Goal: Task Accomplishment & Management: Manage account settings

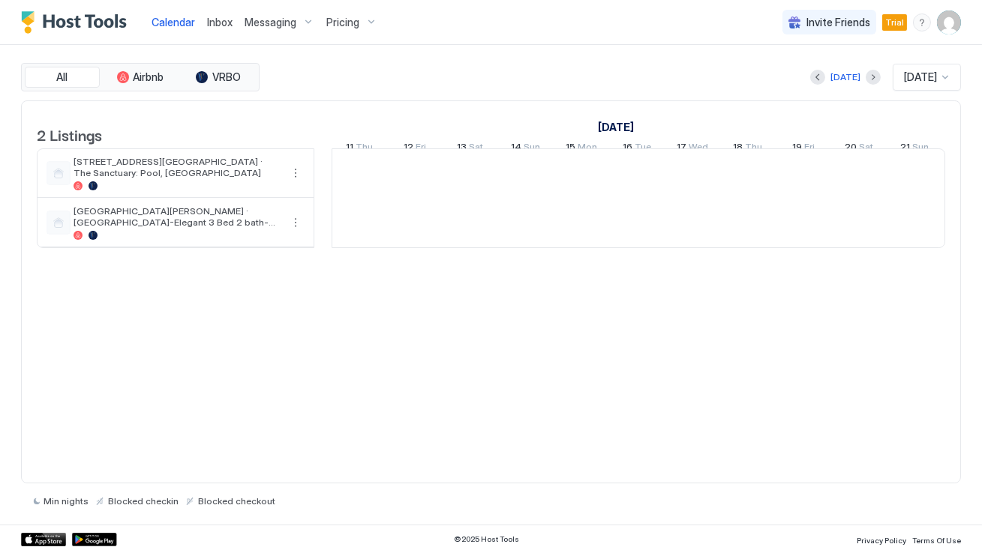
scroll to position [0, 832]
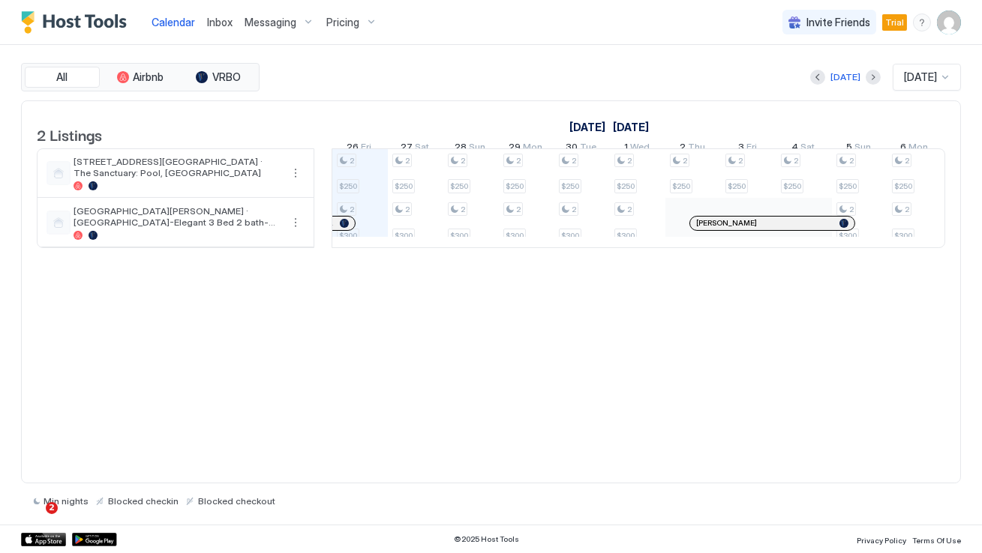
click at [955, 20] on img "User profile" at bounding box center [949, 22] width 24 height 24
click at [853, 83] on div "Settings" at bounding box center [864, 84] width 190 height 26
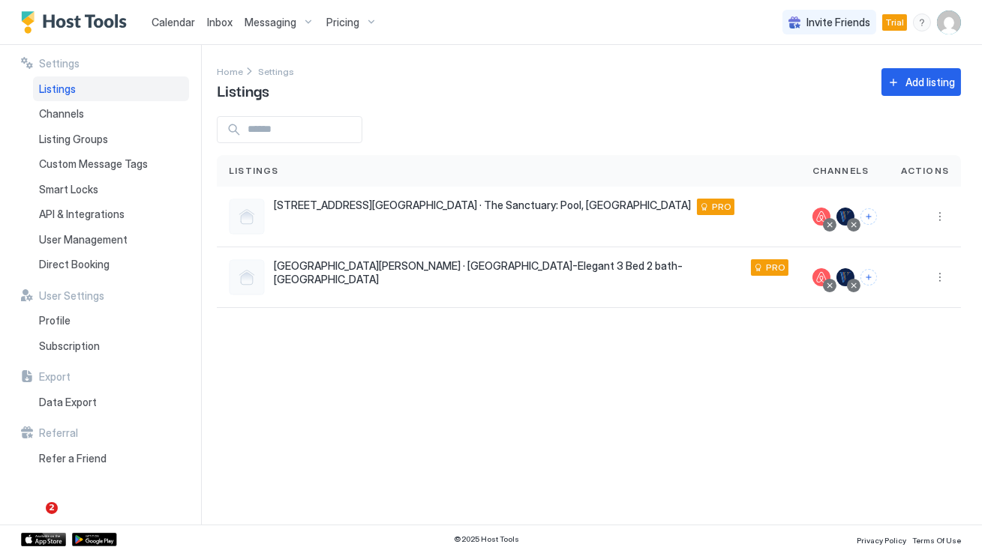
click at [325, 392] on div "Settings Home Settings Listings Add listing Listings Channels Actions [STREET_A…" at bounding box center [599, 285] width 765 height 480
click at [948, 26] on img "User profile" at bounding box center [949, 22] width 24 height 24
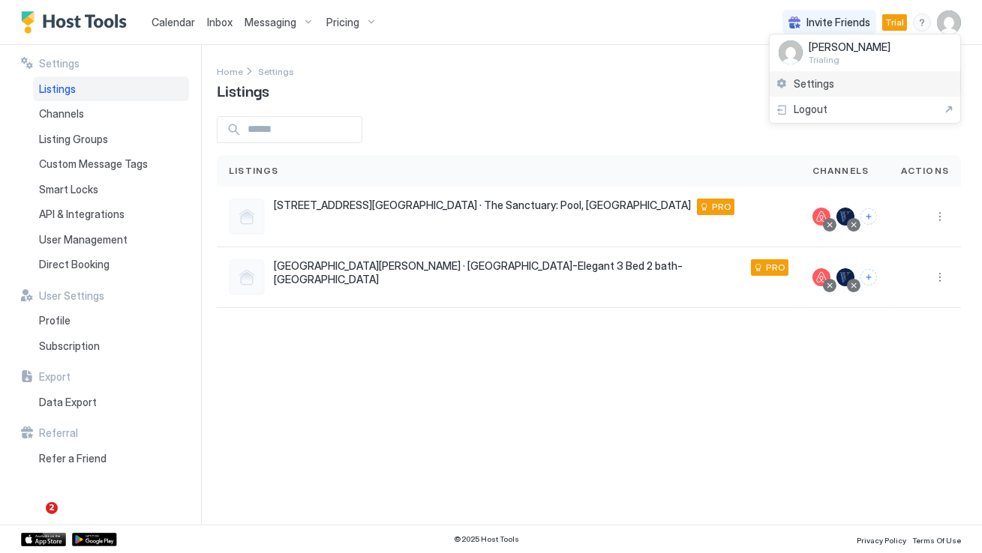
click at [801, 85] on span "Settings" at bounding box center [813, 83] width 40 height 13
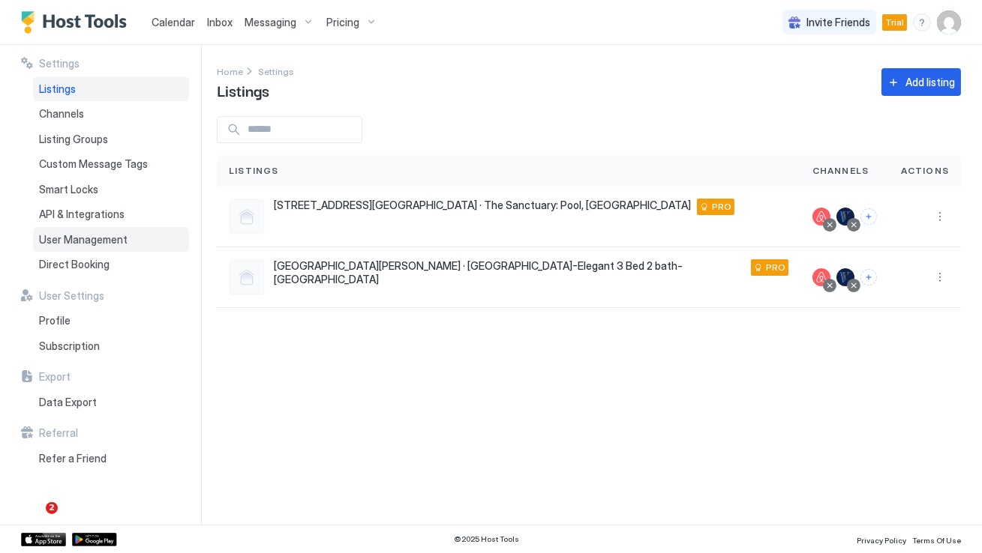
click at [91, 234] on span "User Management" at bounding box center [83, 239] width 88 height 13
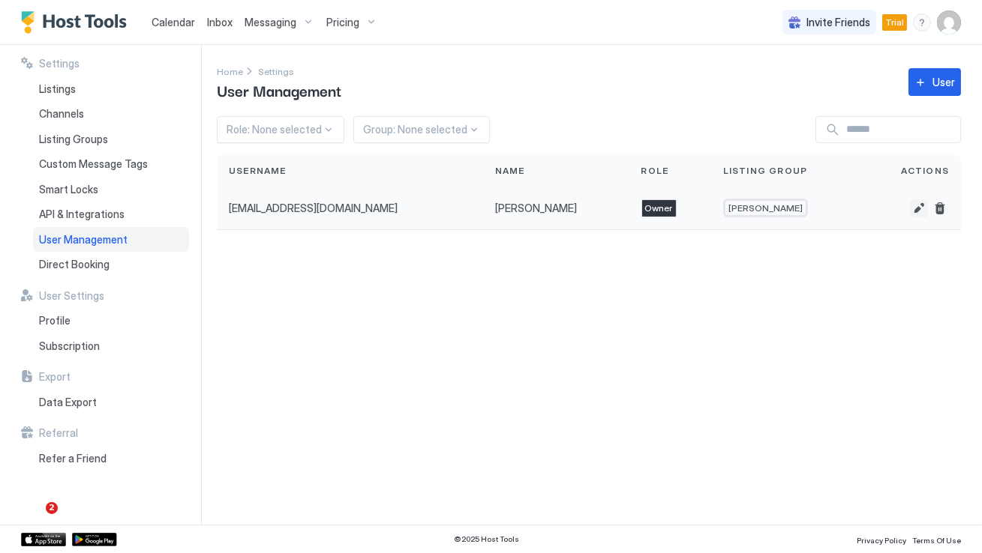
click at [917, 208] on button "Edit" at bounding box center [919, 208] width 18 height 18
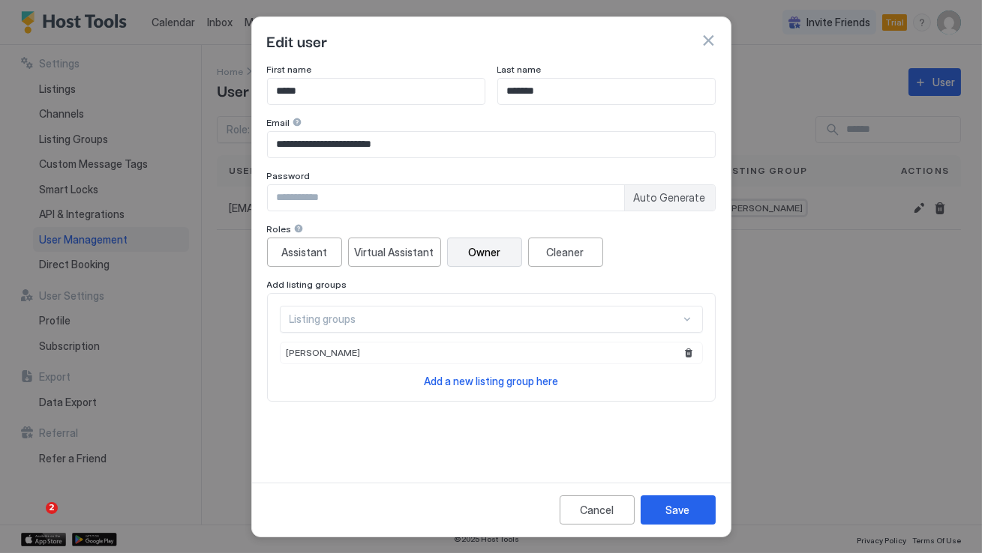
click at [651, 247] on div "Assistant Virtual Assistant Owner Cleaner" at bounding box center [491, 252] width 448 height 29
click at [705, 37] on button "button" at bounding box center [707, 40] width 15 height 15
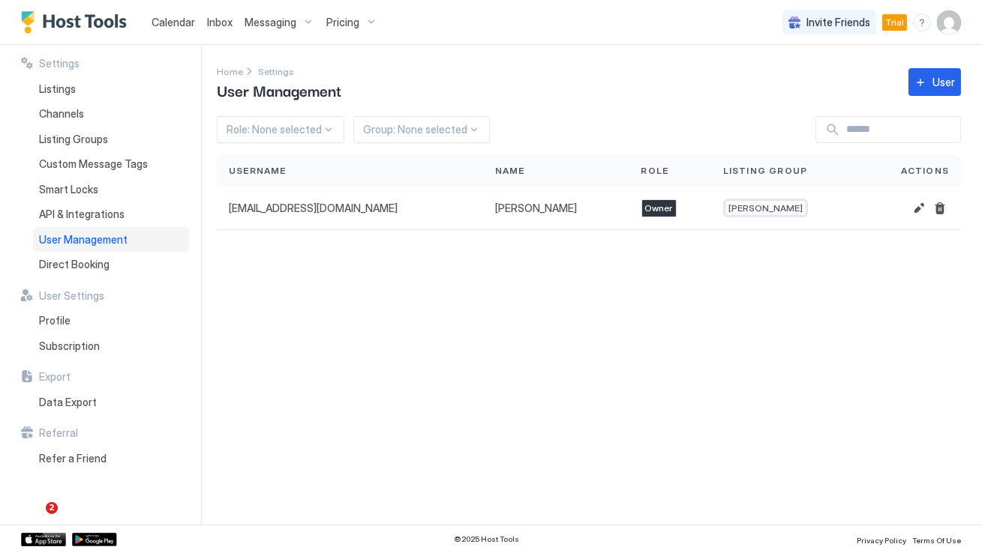
click at [644, 82] on div "Home Settings User Management User" at bounding box center [589, 82] width 744 height 38
click at [920, 208] on button "Edit" at bounding box center [919, 208] width 18 height 18
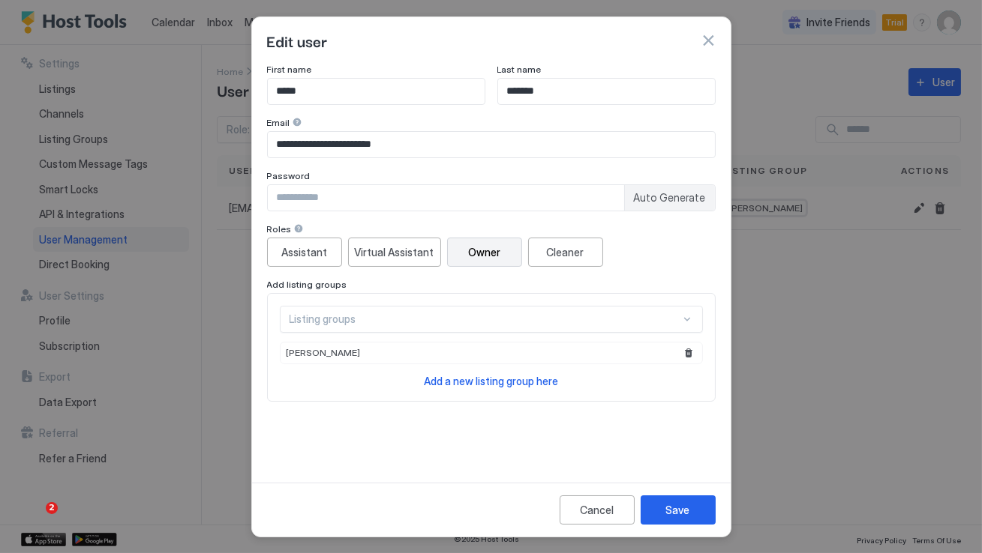
click at [674, 195] on span "Auto Generate" at bounding box center [670, 197] width 72 height 13
click at [653, 199] on span "Auto Generate" at bounding box center [670, 197] width 72 height 13
click at [661, 199] on span "Auto Generate" at bounding box center [670, 197] width 72 height 13
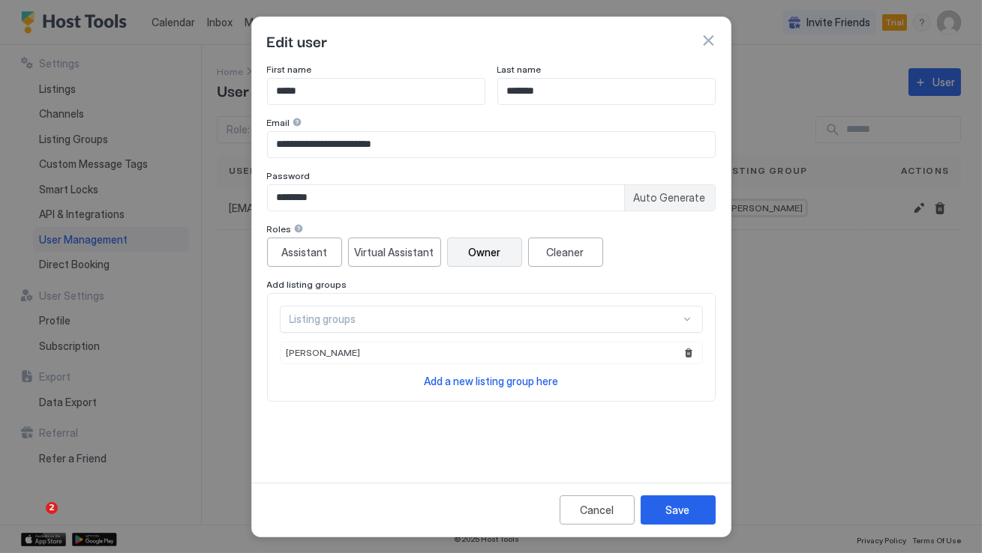
click at [661, 199] on span "Auto Generate" at bounding box center [670, 197] width 72 height 13
type input "********"
drag, startPoint x: 335, startPoint y: 195, endPoint x: 185, endPoint y: 195, distance: 150.0
click at [185, 195] on div "**********" at bounding box center [491, 276] width 982 height 553
click at [703, 43] on button "button" at bounding box center [707, 40] width 15 height 15
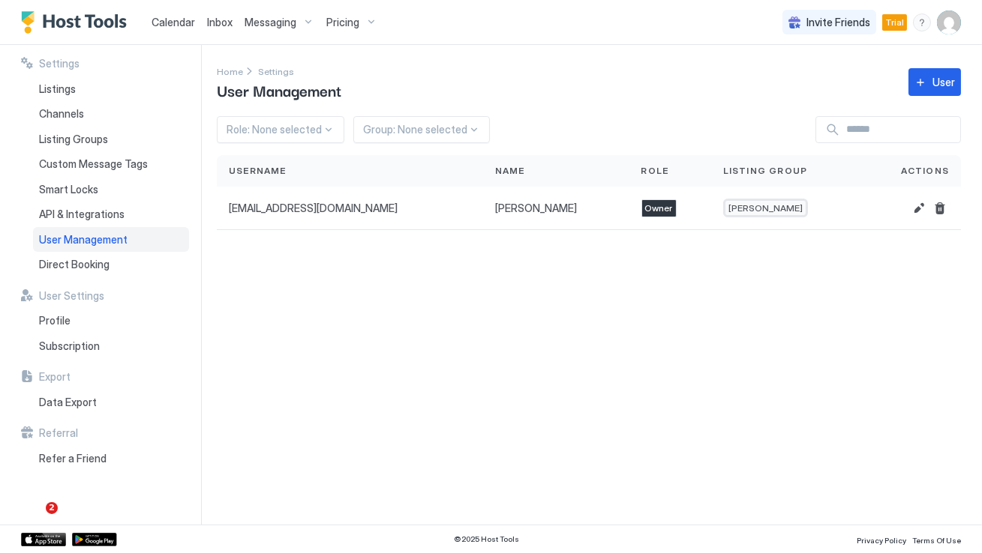
click at [960, 22] on img "User profile" at bounding box center [949, 22] width 24 height 24
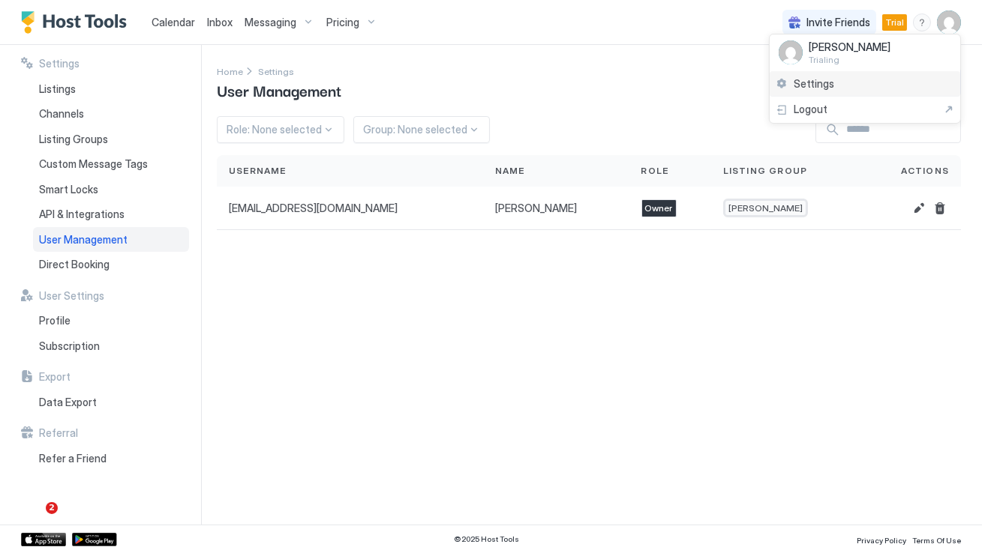
click at [890, 82] on div "Settings" at bounding box center [864, 84] width 190 height 26
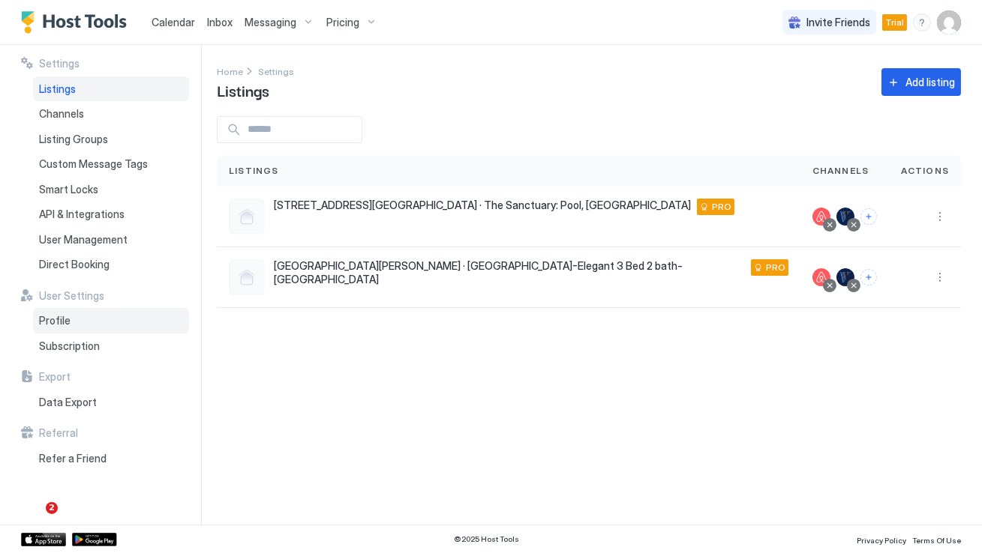
click at [68, 316] on span "Profile" at bounding box center [54, 320] width 31 height 13
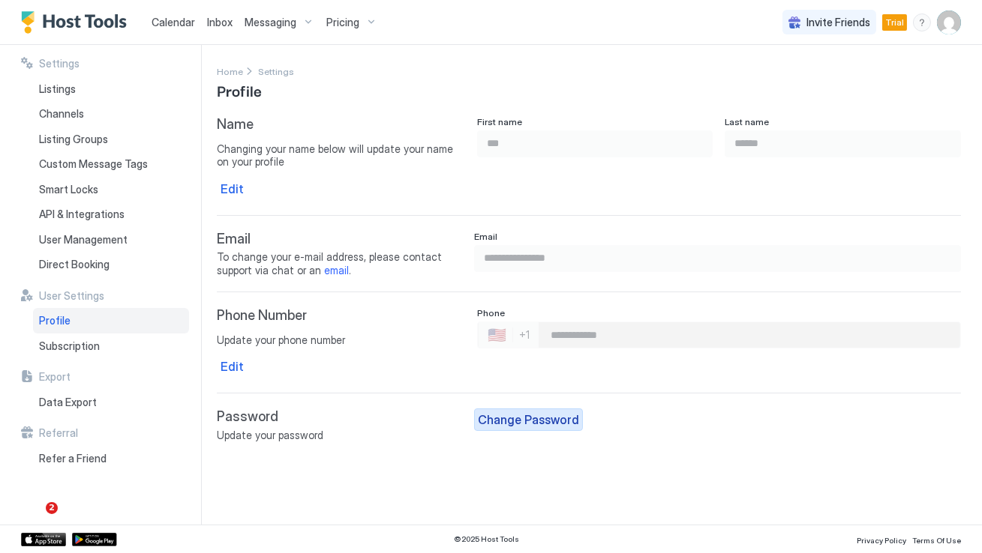
click at [522, 411] on div "Change Password" at bounding box center [528, 420] width 101 height 18
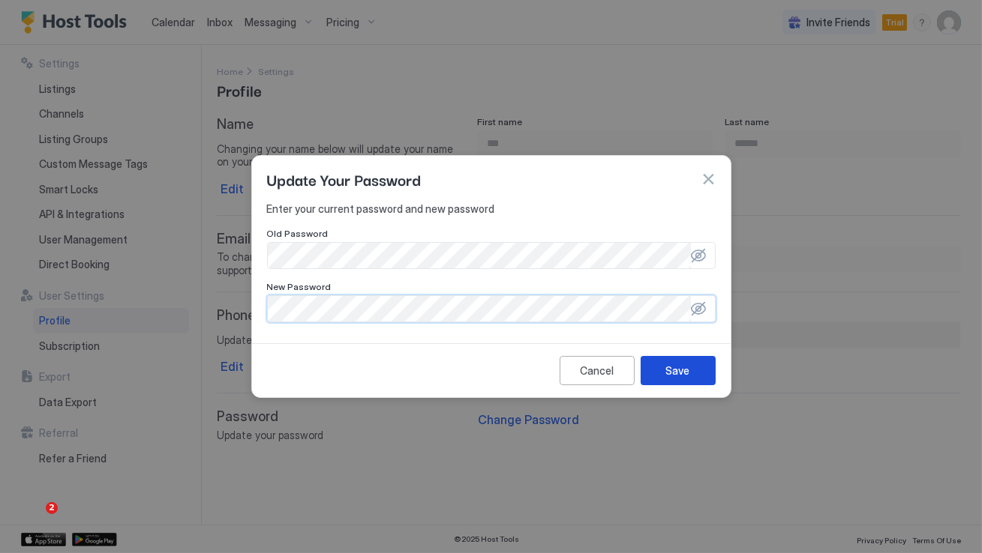
click at [681, 361] on button "Save" at bounding box center [677, 370] width 75 height 29
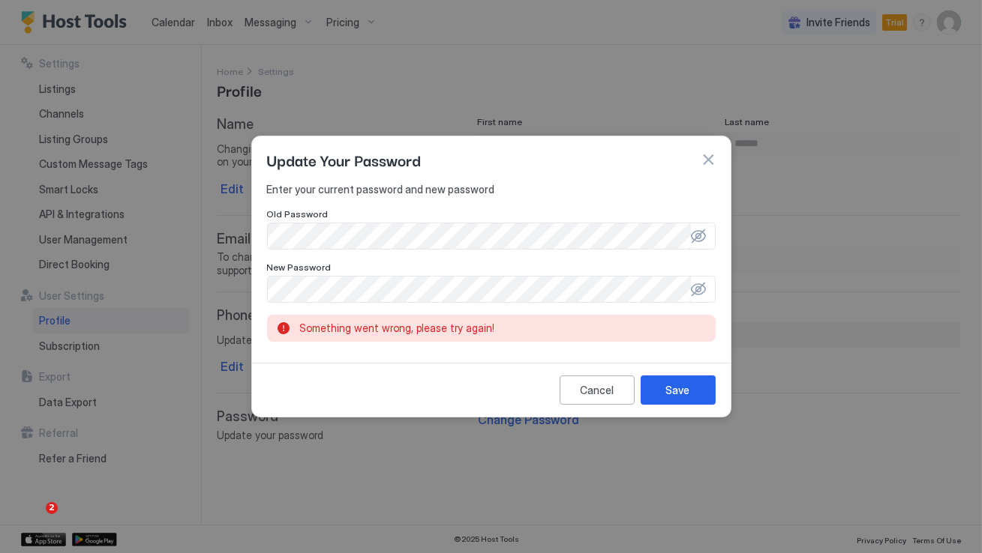
click at [698, 287] on div at bounding box center [698, 289] width 15 height 15
click at [702, 227] on div at bounding box center [491, 236] width 448 height 27
click at [695, 235] on div at bounding box center [698, 236] width 15 height 15
click at [177, 289] on div "Update Your Password Enter your current password and new password Old Password …" at bounding box center [491, 276] width 982 height 553
click at [685, 406] on div "Cancel Save" at bounding box center [491, 390] width 478 height 54
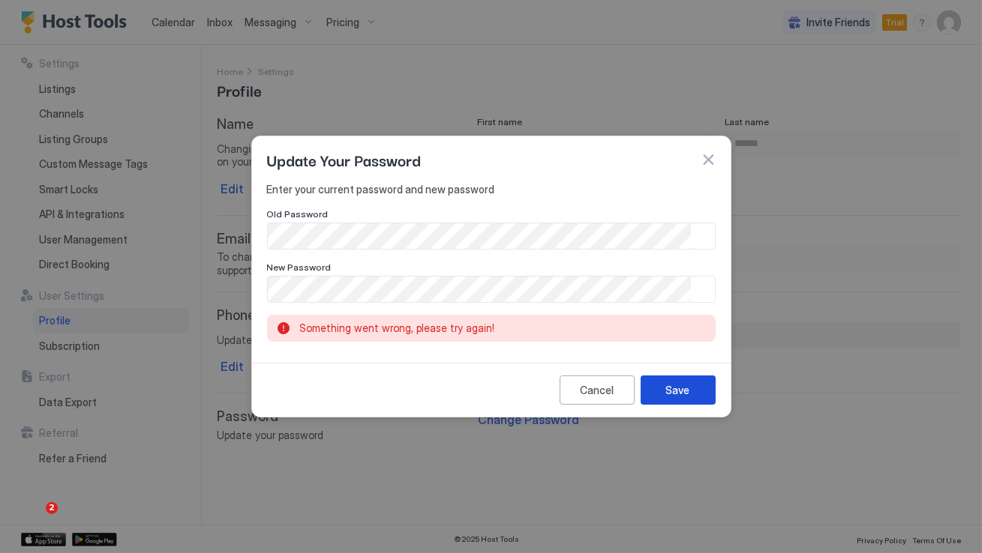
click at [681, 390] on div "Save" at bounding box center [678, 390] width 24 height 16
